Goal: Information Seeking & Learning: Learn about a topic

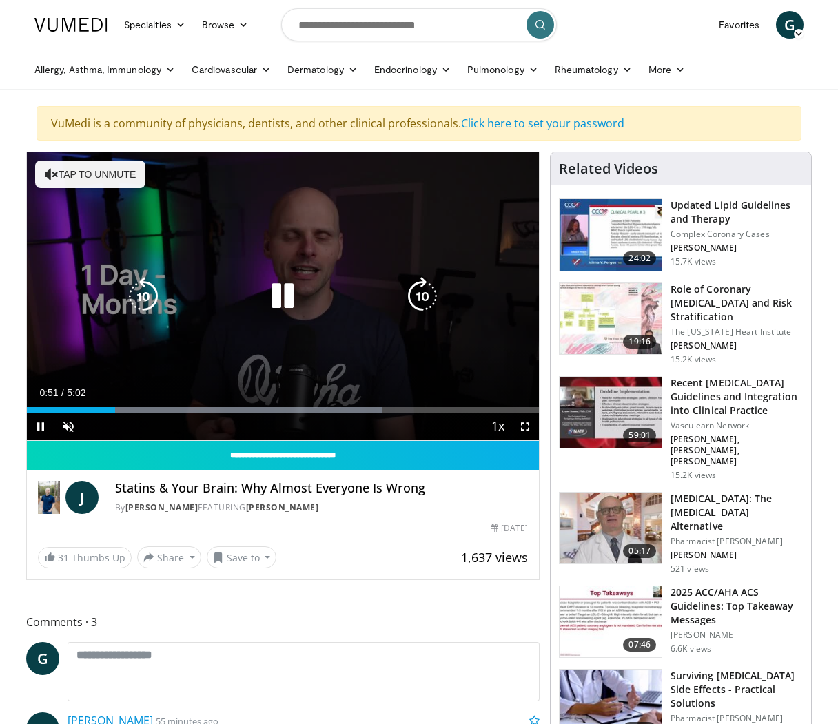
click at [74, 179] on button "Tap to unmute" at bounding box center [90, 175] width 110 height 28
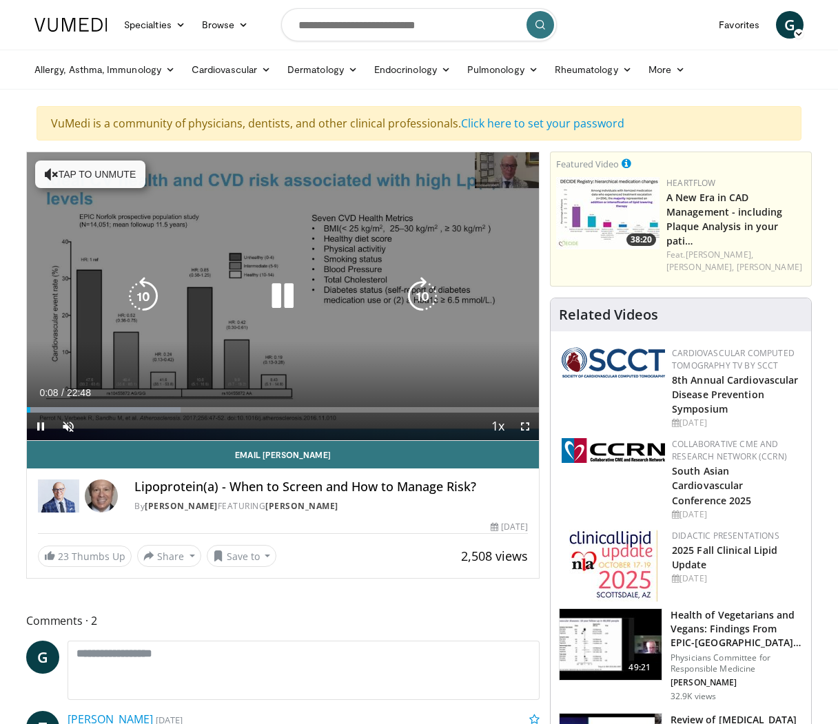
click at [70, 174] on button "Tap to unmute" at bounding box center [90, 175] width 110 height 28
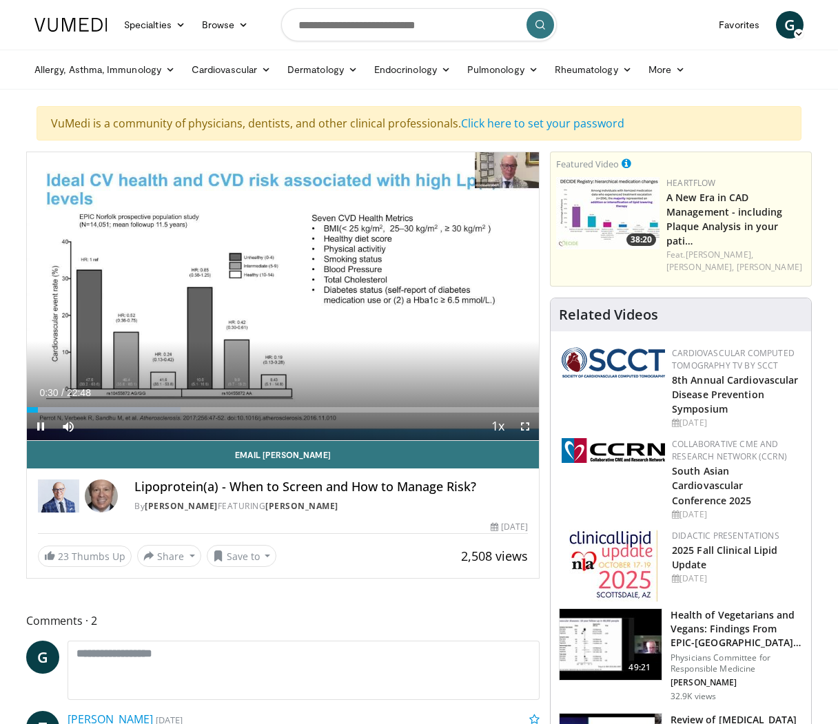
click at [522, 426] on span "Video Player" at bounding box center [525, 427] width 28 height 28
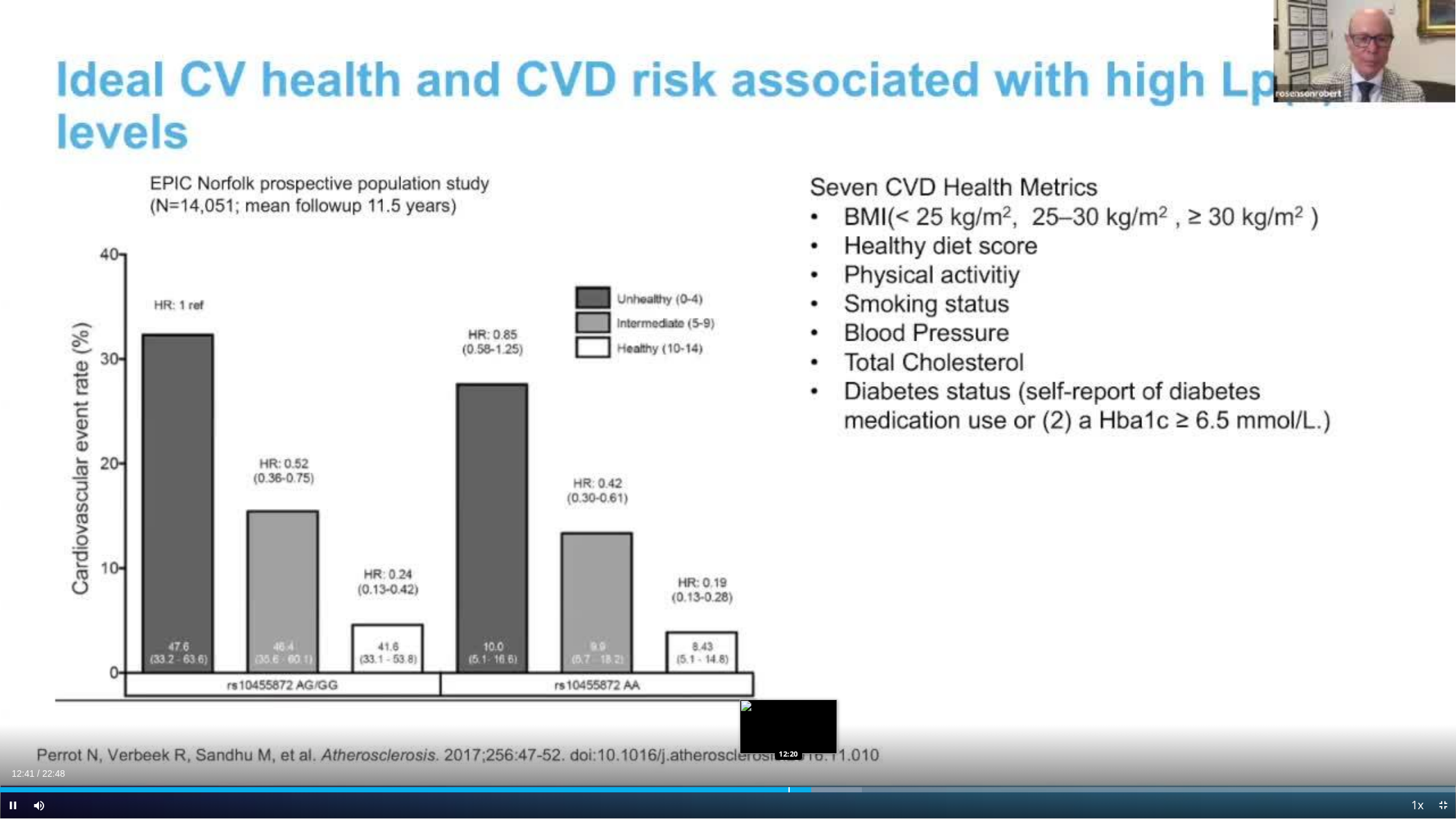
click at [789, 682] on div "Progress Bar" at bounding box center [789, 790] width 1 height 6
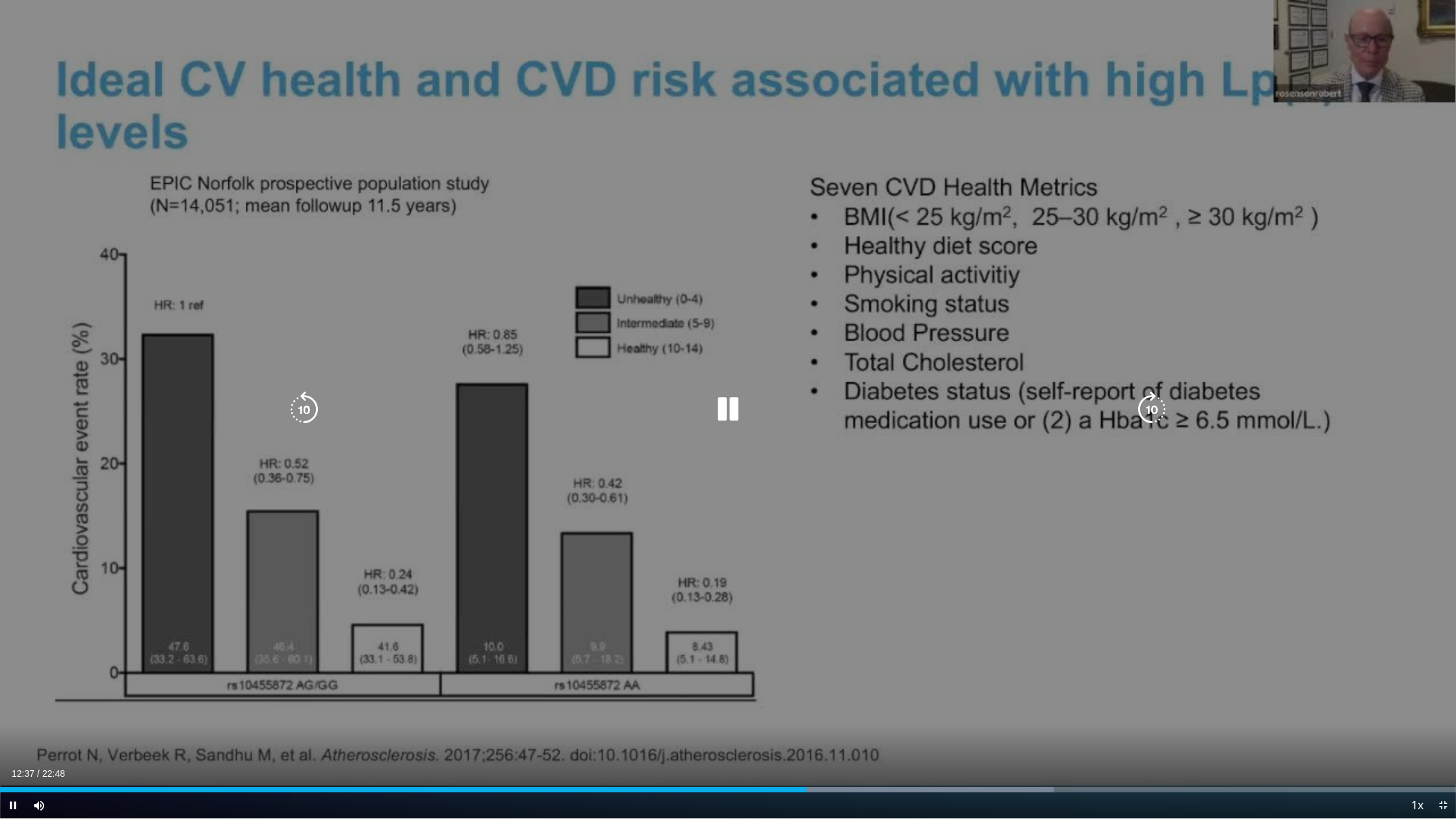
click at [732, 412] on icon "Video Player" at bounding box center [728, 410] width 37 height 37
click at [304, 381] on div "10 seconds Tap to unmute" at bounding box center [728, 409] width 1456 height 818
click at [304, 409] on icon "Video Player" at bounding box center [304, 410] width 37 height 37
click at [729, 416] on icon "Video Player" at bounding box center [728, 410] width 37 height 37
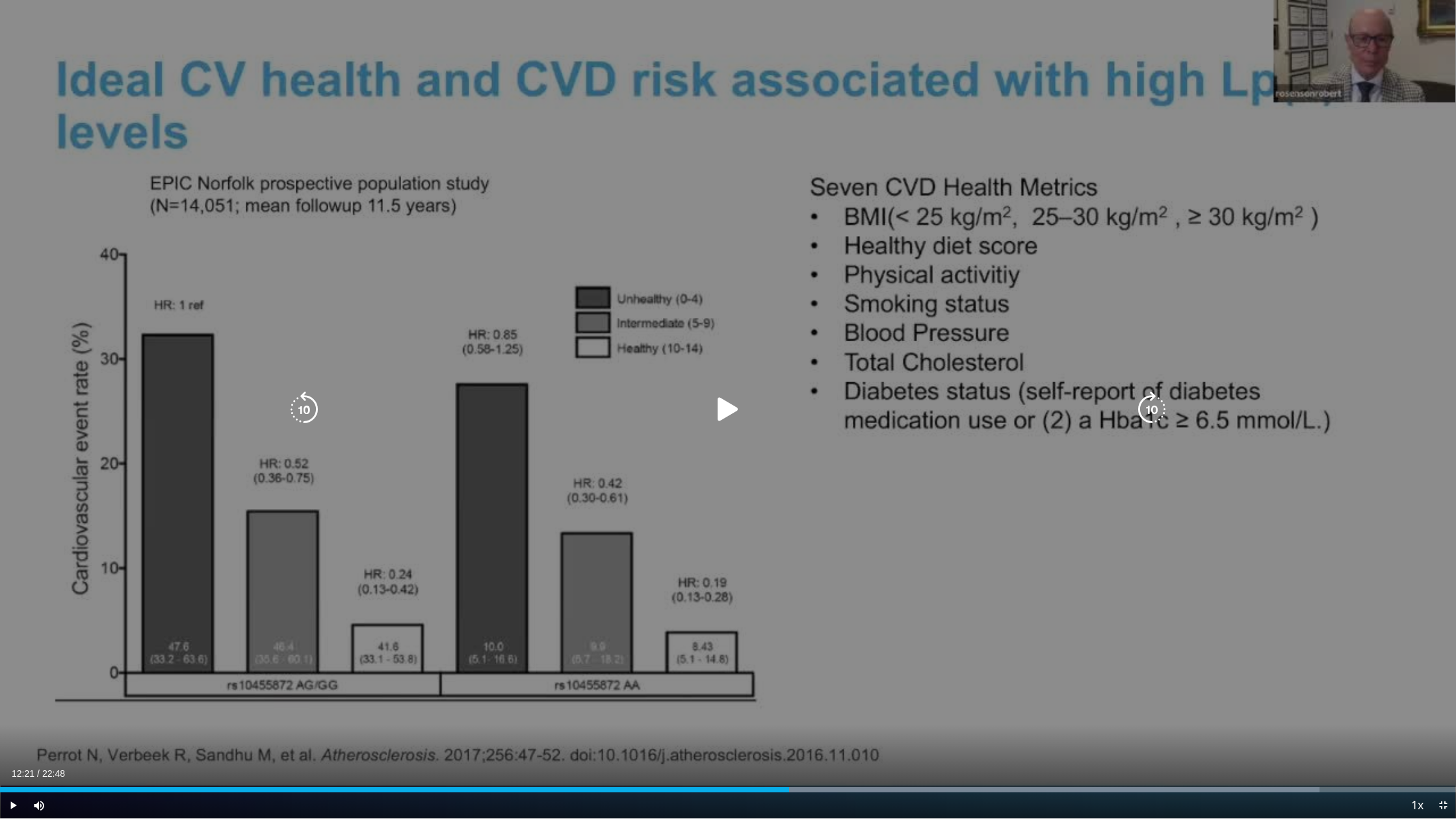
click at [743, 408] on icon "Video Player" at bounding box center [728, 410] width 37 height 37
click at [722, 410] on icon "Video Player" at bounding box center [728, 410] width 37 height 37
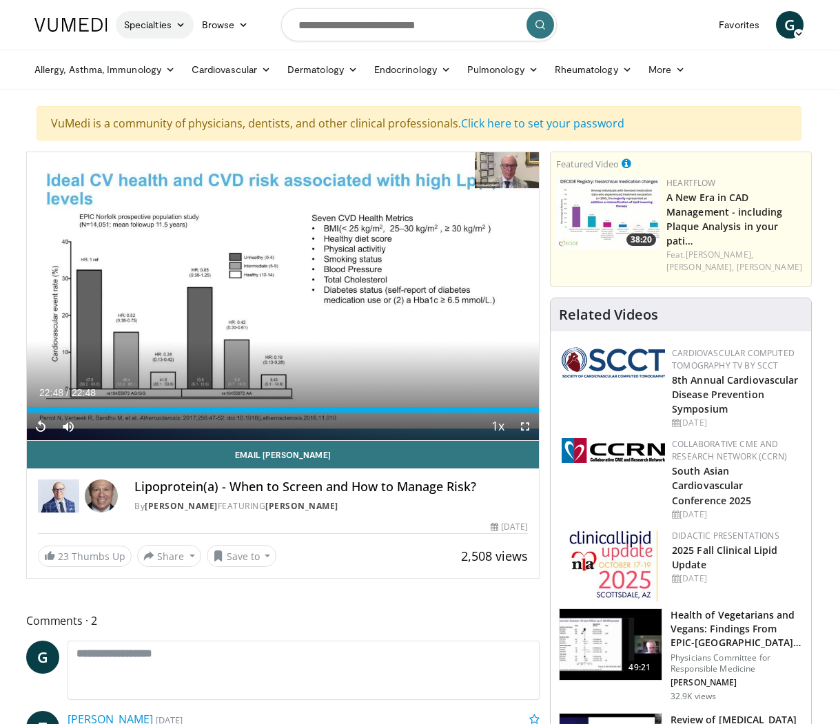
click at [167, 24] on link "Specialties" at bounding box center [155, 25] width 78 height 28
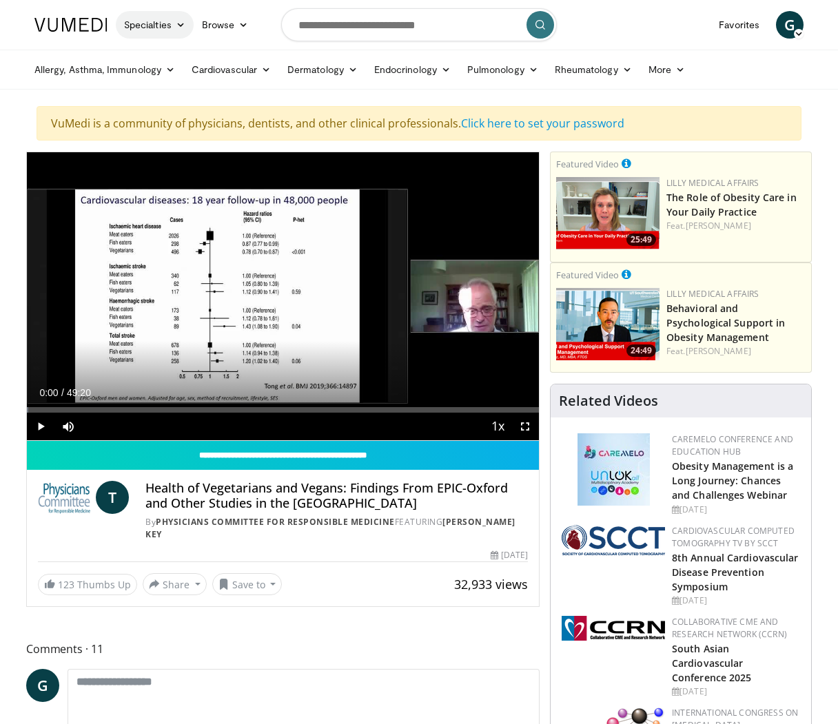
click at [185, 25] on icon at bounding box center [181, 25] width 10 height 10
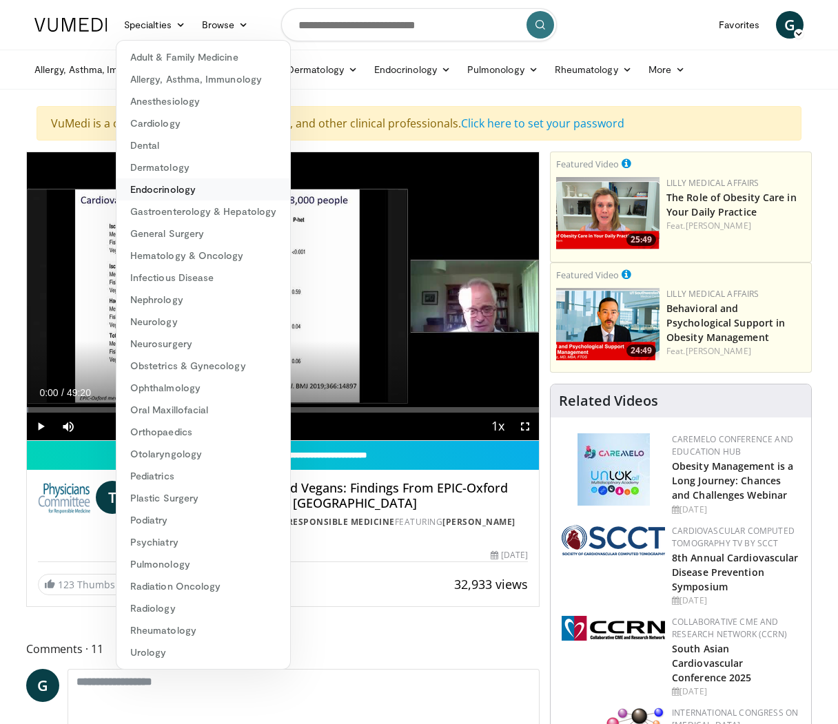
click at [163, 192] on link "Endocrinology" at bounding box center [203, 189] width 174 height 22
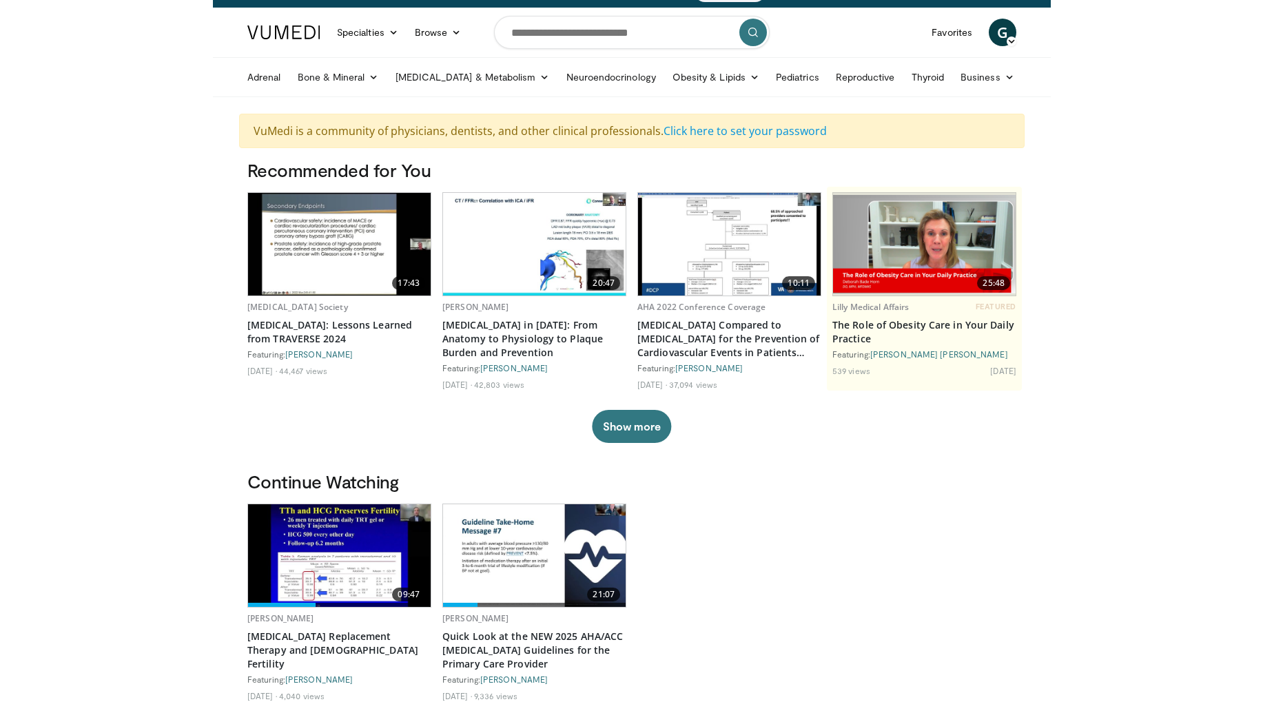
scroll to position [76, 0]
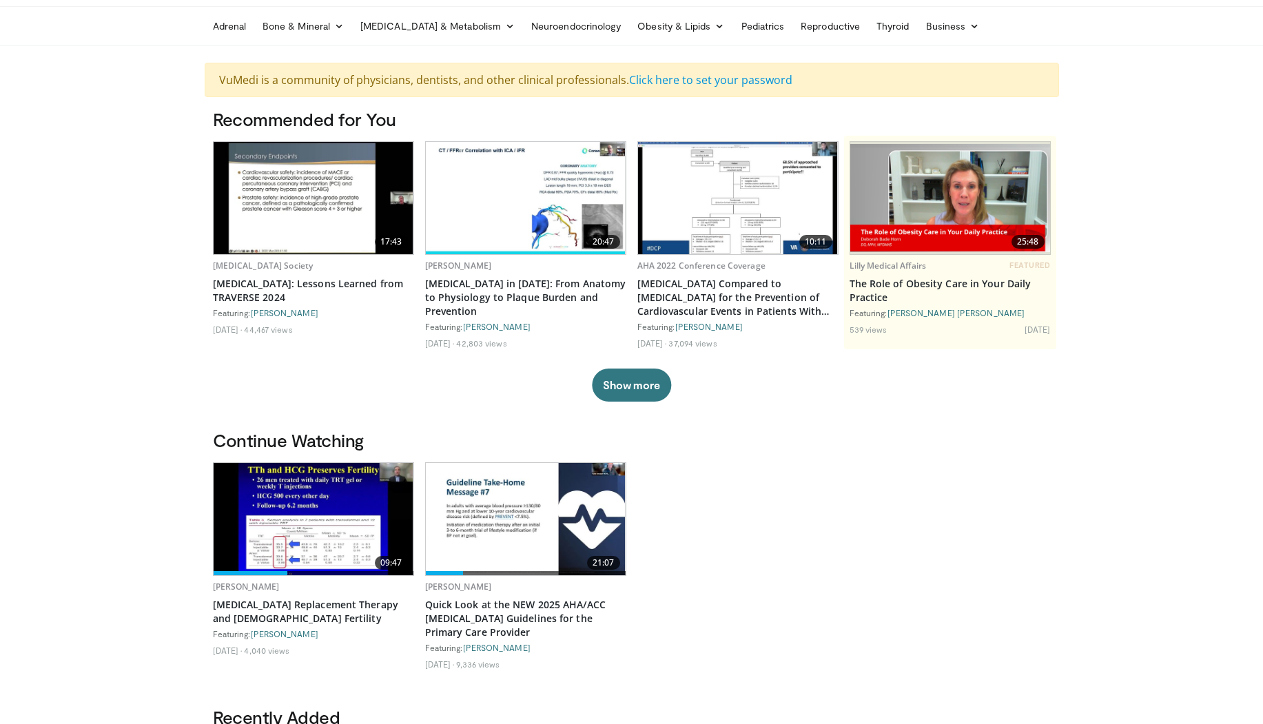
click at [310, 191] on img at bounding box center [314, 198] width 200 height 112
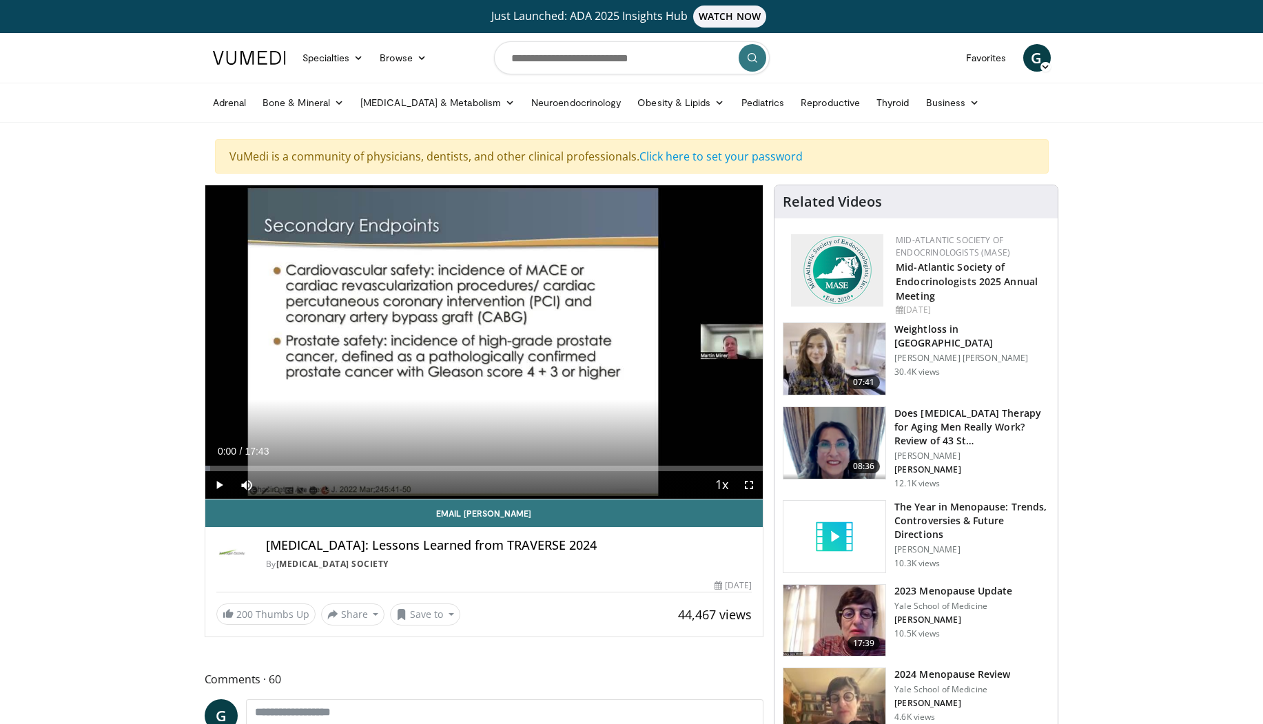
click at [747, 482] on span "Video Player" at bounding box center [749, 485] width 28 height 28
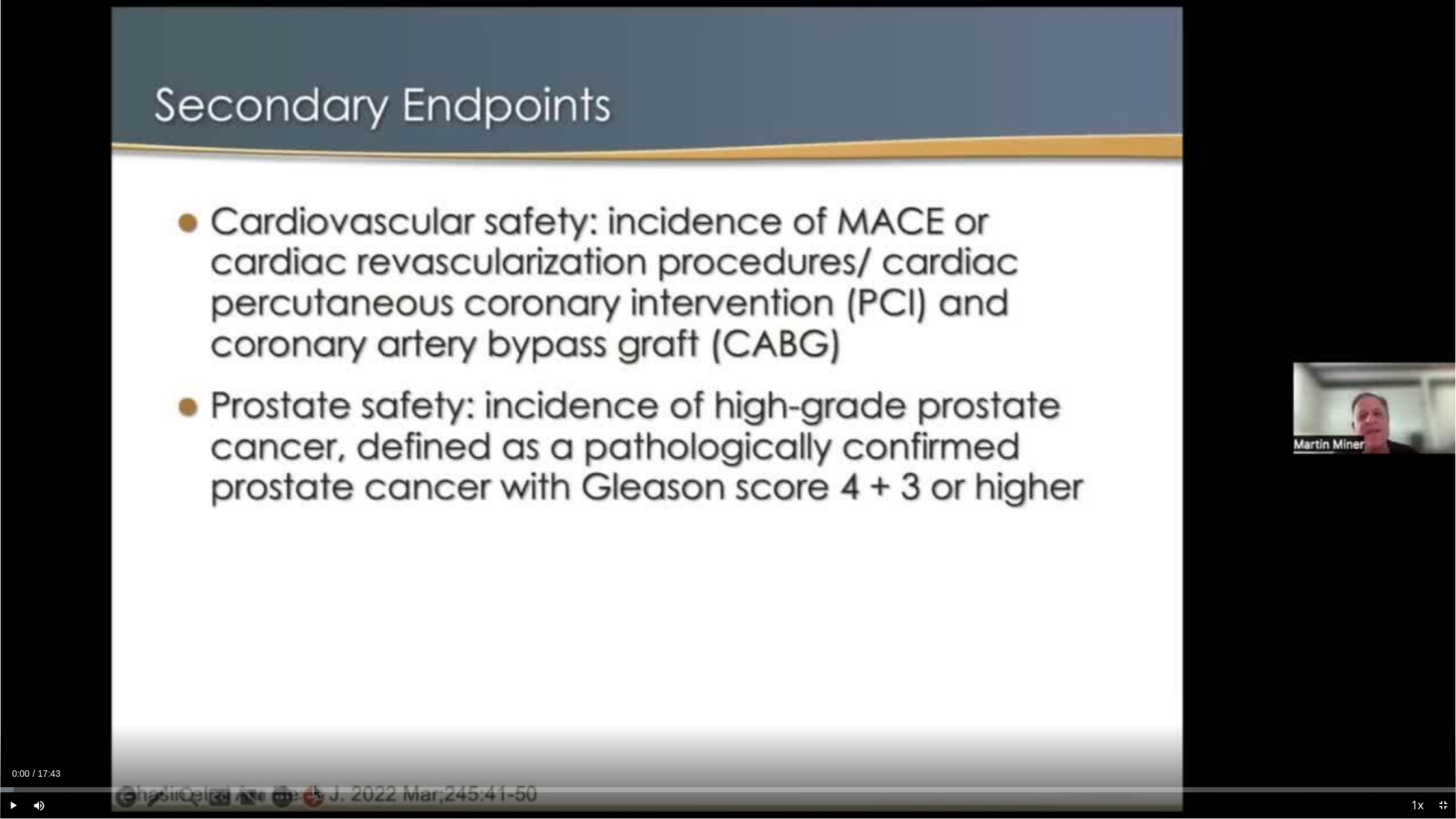
click at [16, 682] on span "Video Player" at bounding box center [13, 806] width 26 height 26
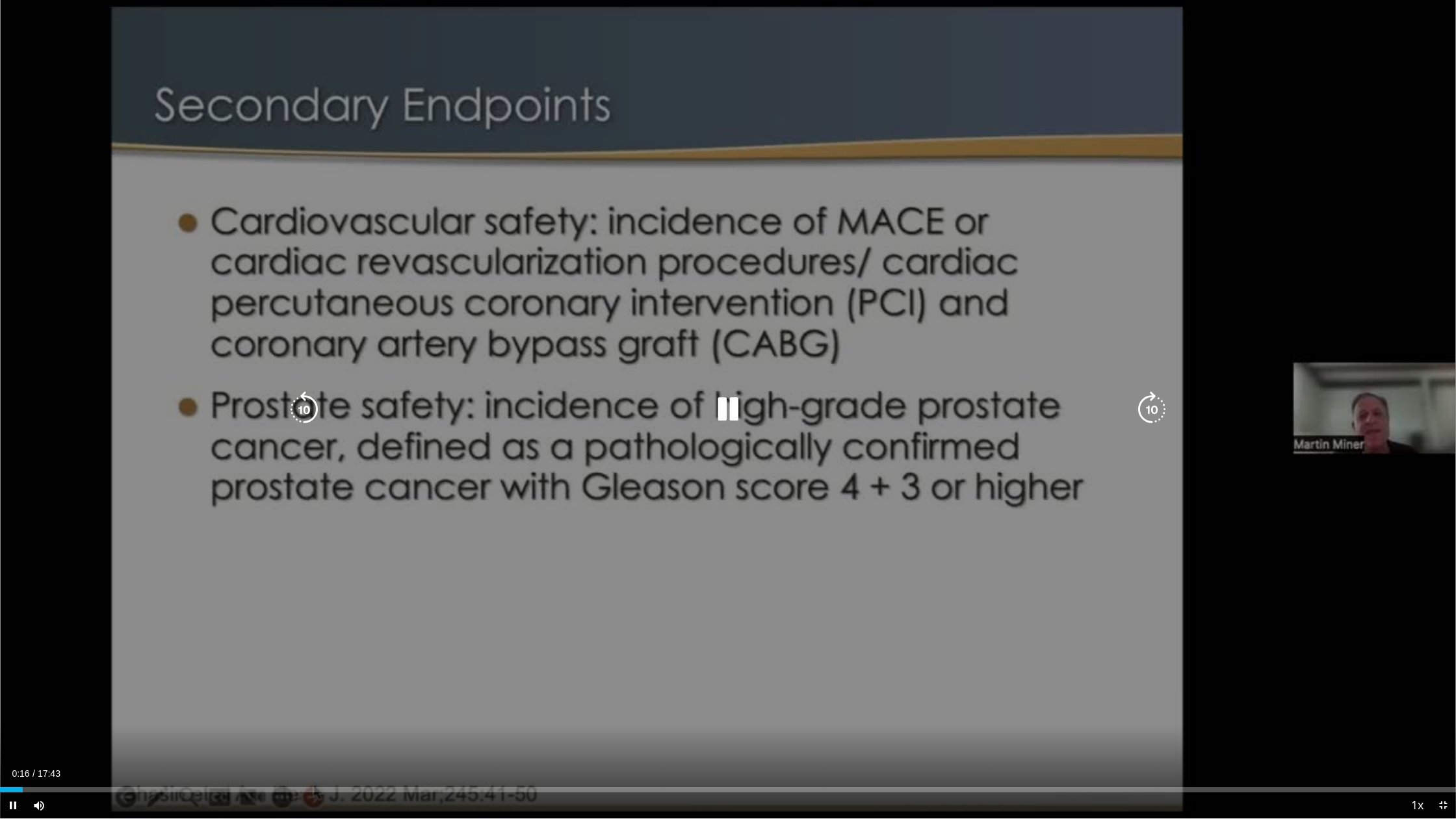
click at [530, 270] on div "10 seconds Tap to unmute" at bounding box center [728, 409] width 1456 height 818
